Goal: Navigation & Orientation: Find specific page/section

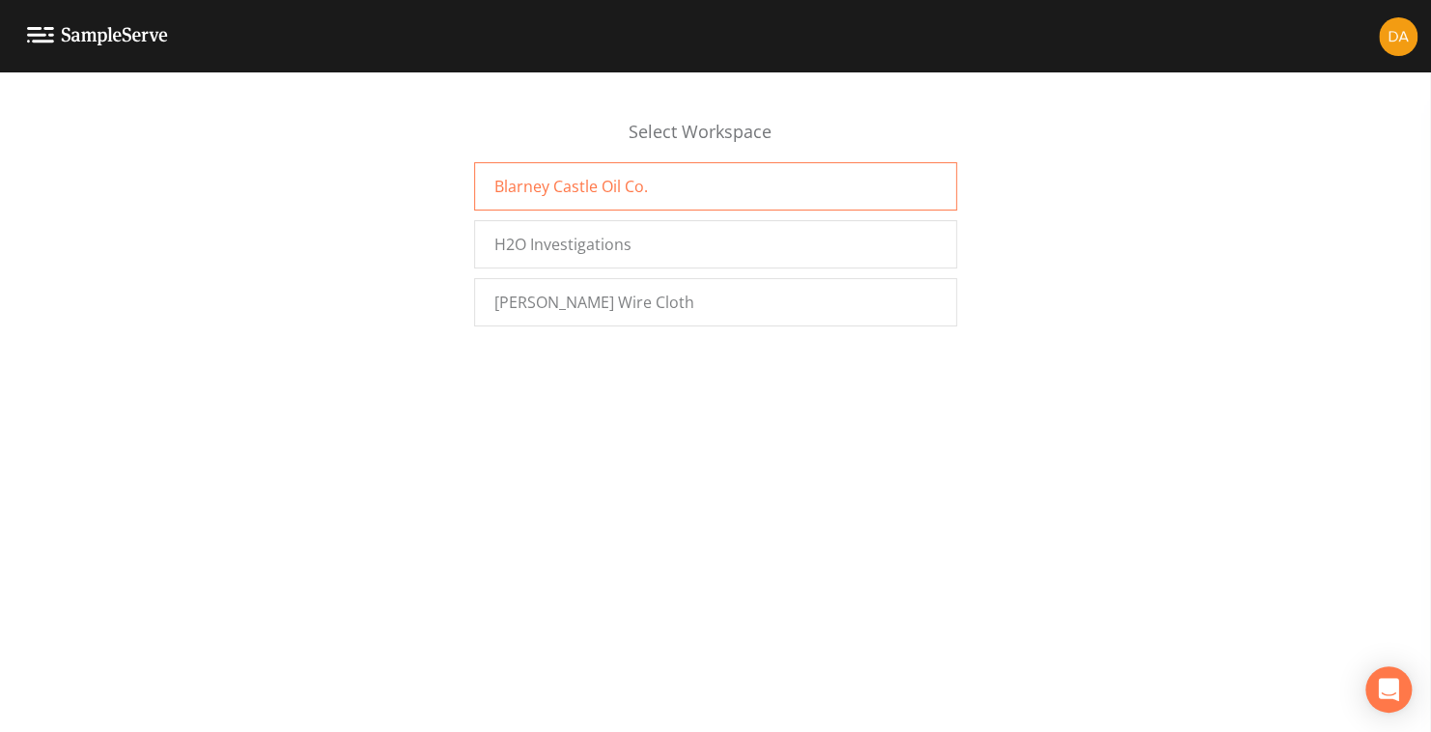
click at [605, 185] on span "Blarney Castle Oil Co." at bounding box center [571, 186] width 154 height 23
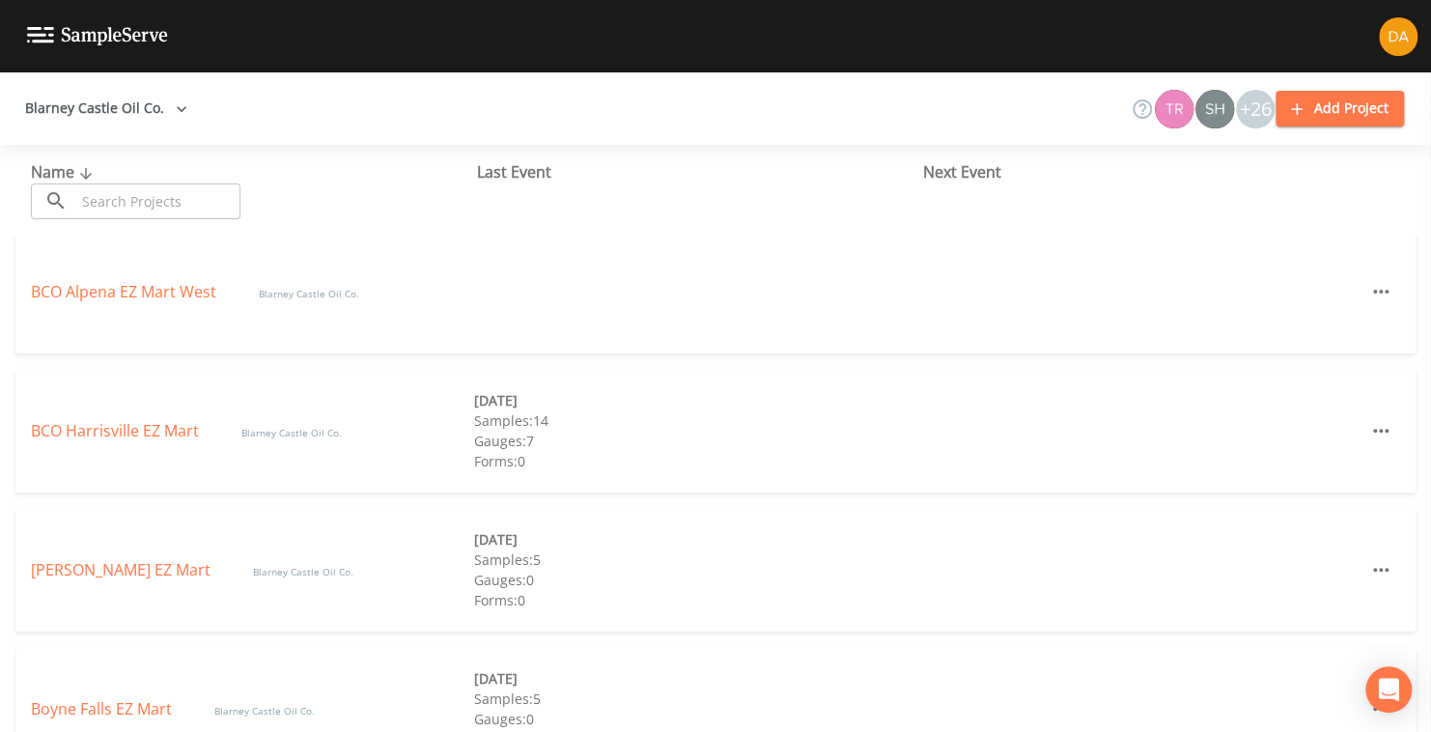
scroll to position [32, 0]
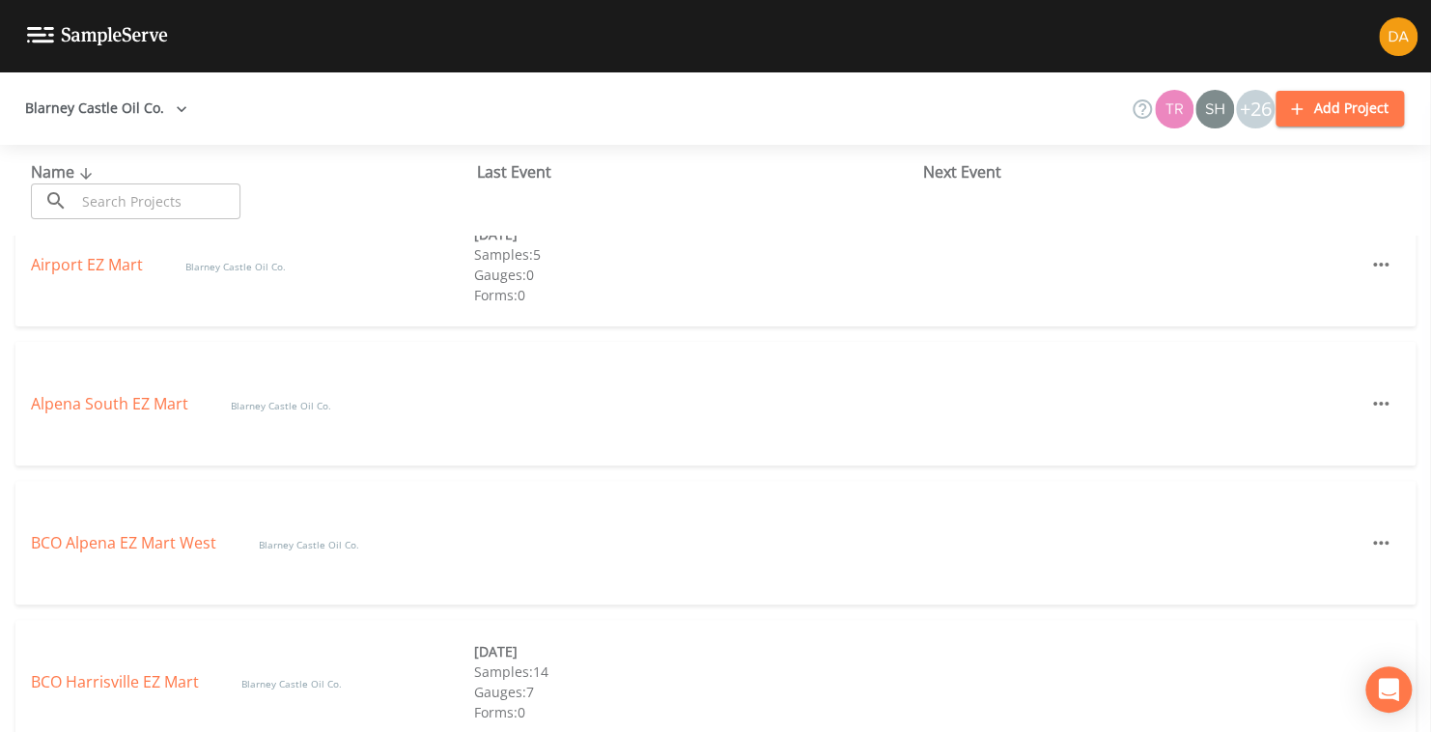
click at [180, 102] on icon "button" at bounding box center [181, 108] width 19 height 19
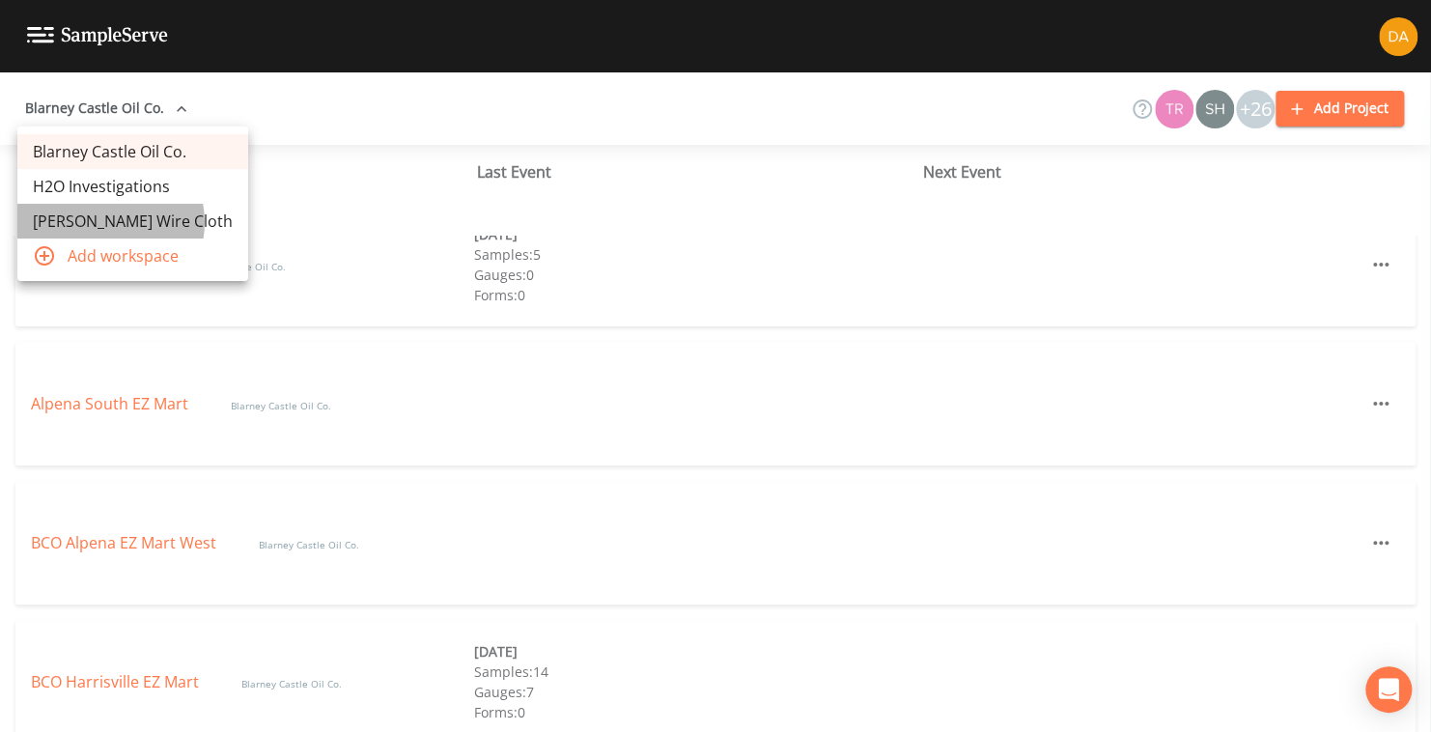
click at [108, 222] on link "[PERSON_NAME] Wire Cloth" at bounding box center [132, 221] width 231 height 35
